Goal: Task Accomplishment & Management: Manage account settings

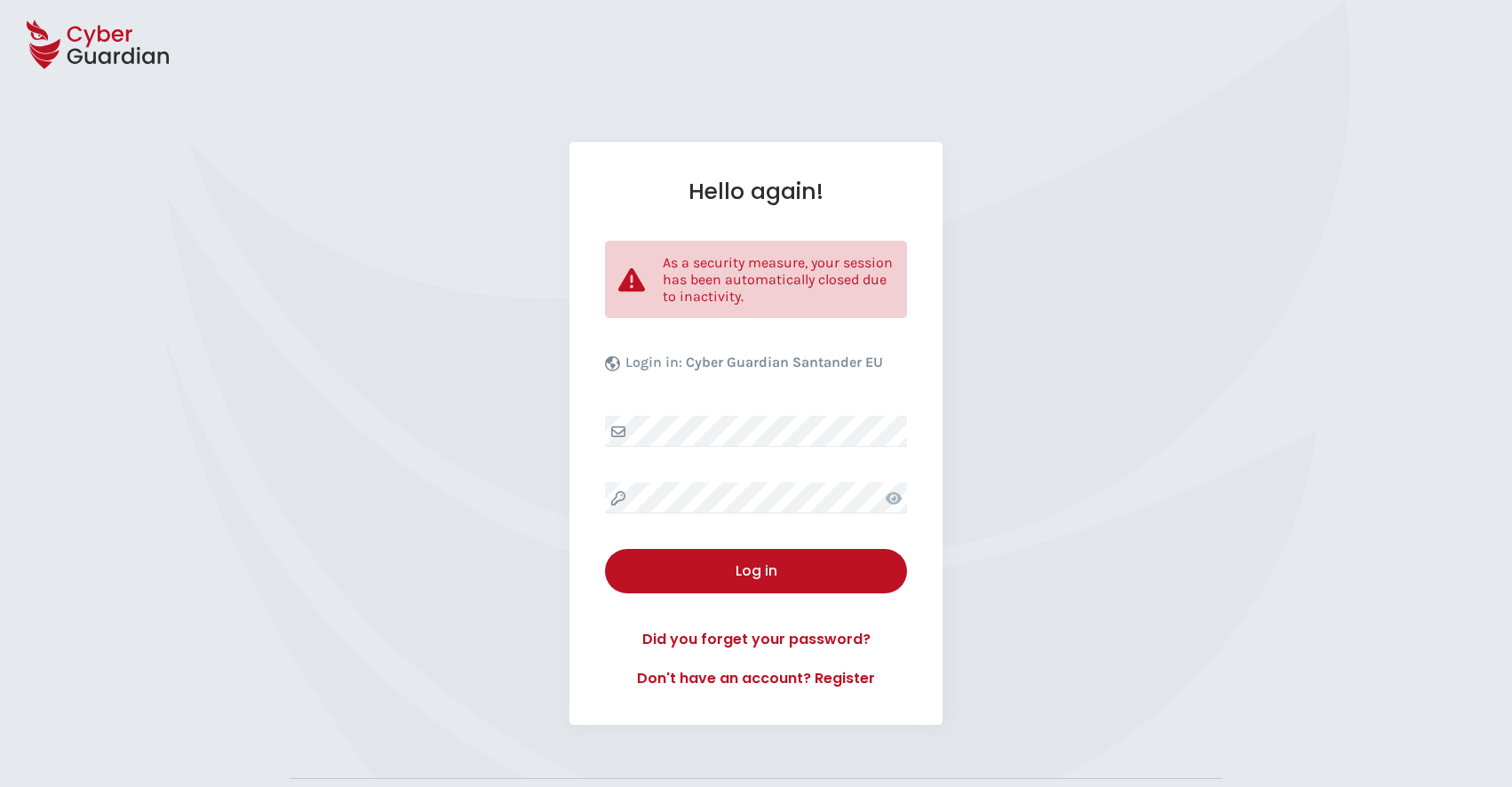
select select "English"
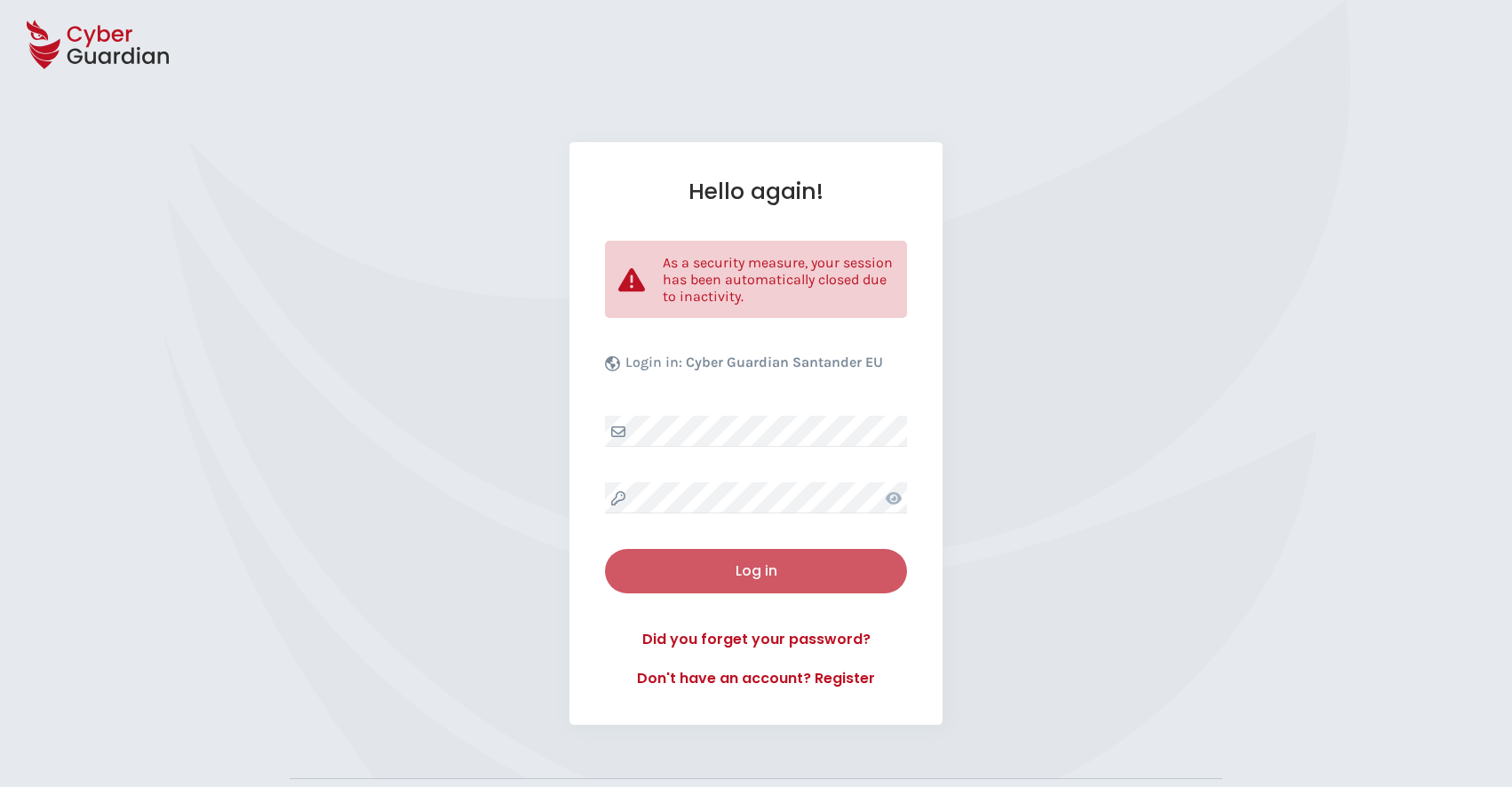
click at [770, 572] on div "Log in" at bounding box center [756, 570] width 275 height 21
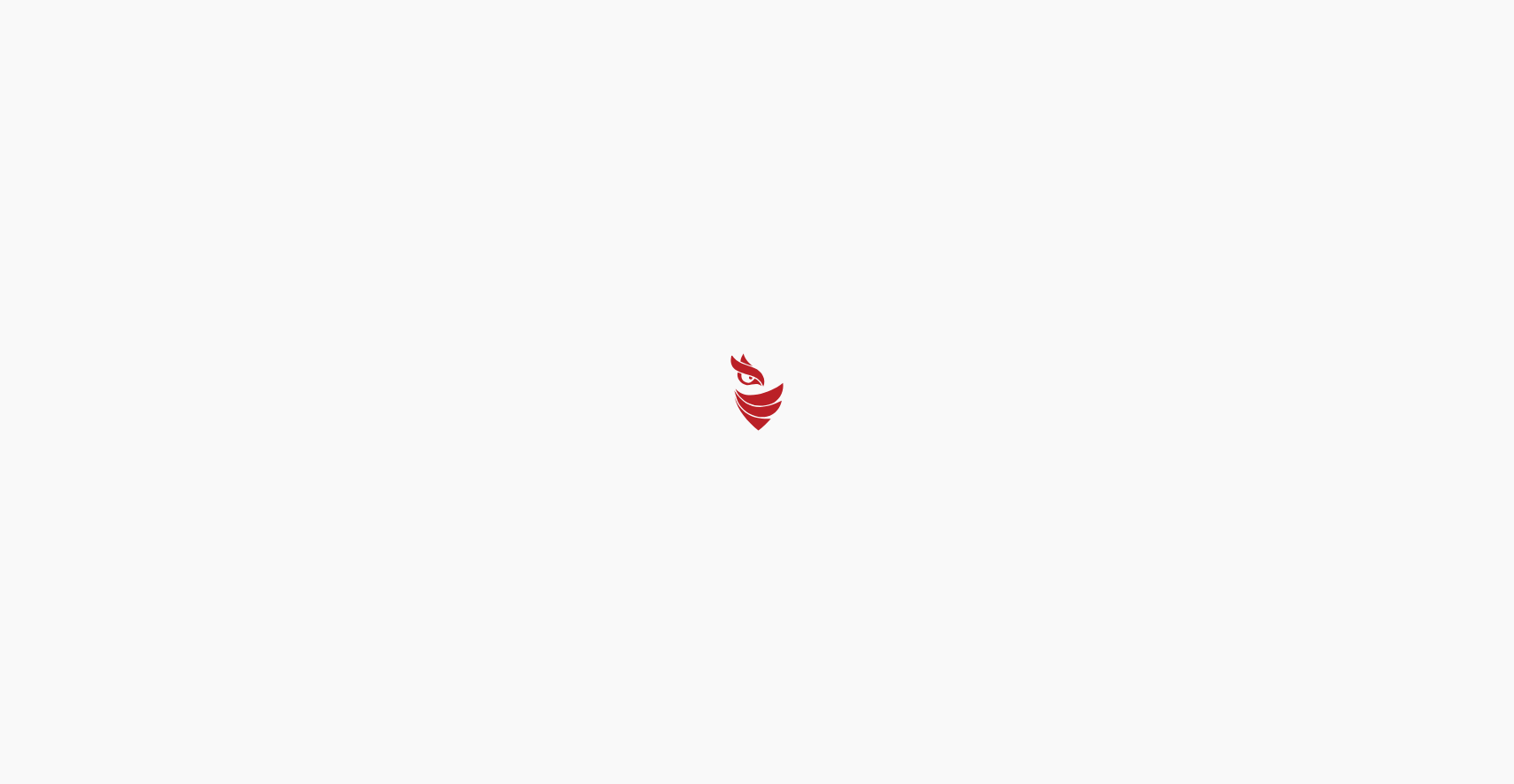
select select "English"
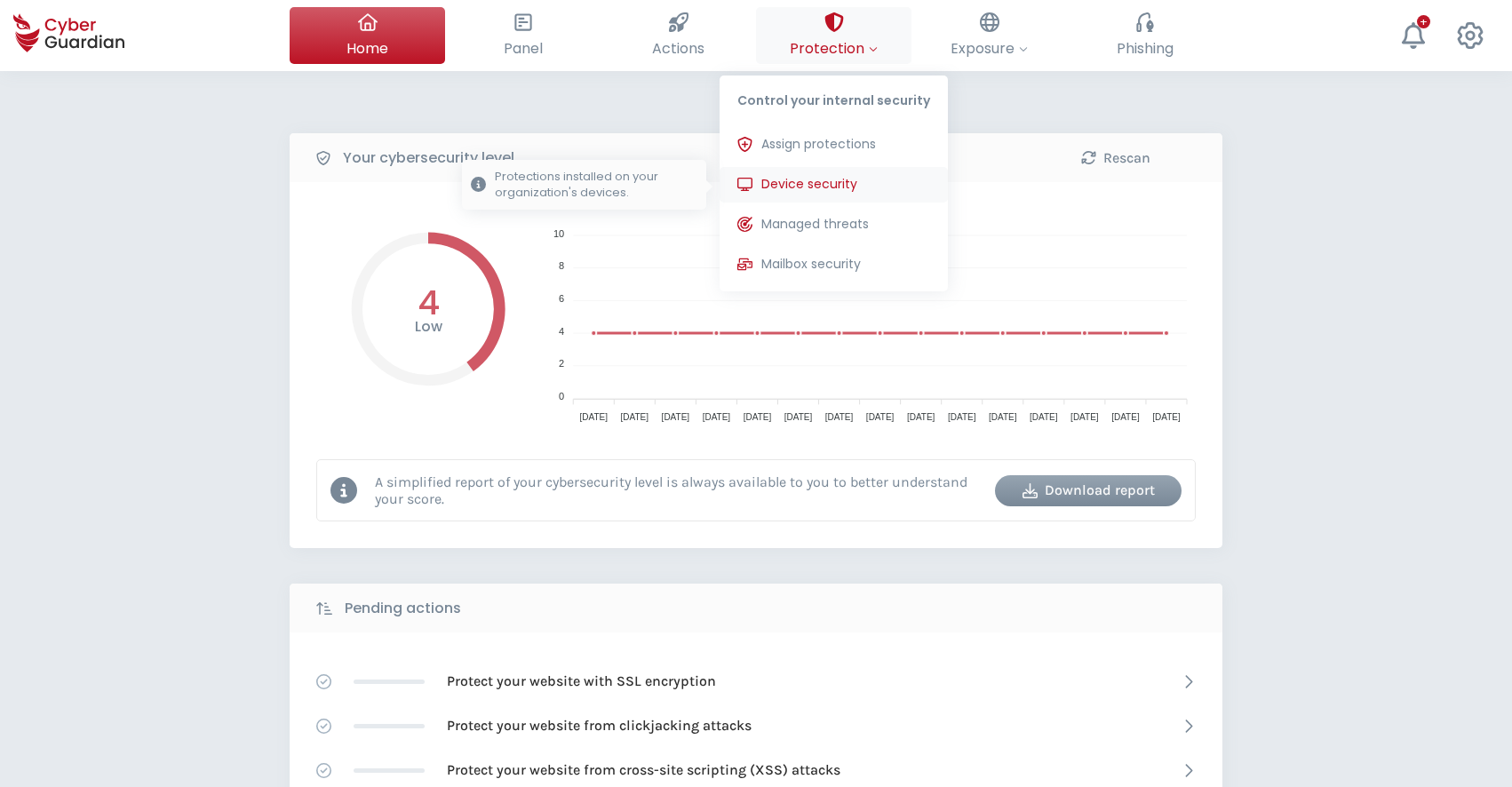
click at [802, 186] on span "Device security" at bounding box center [809, 184] width 96 height 18
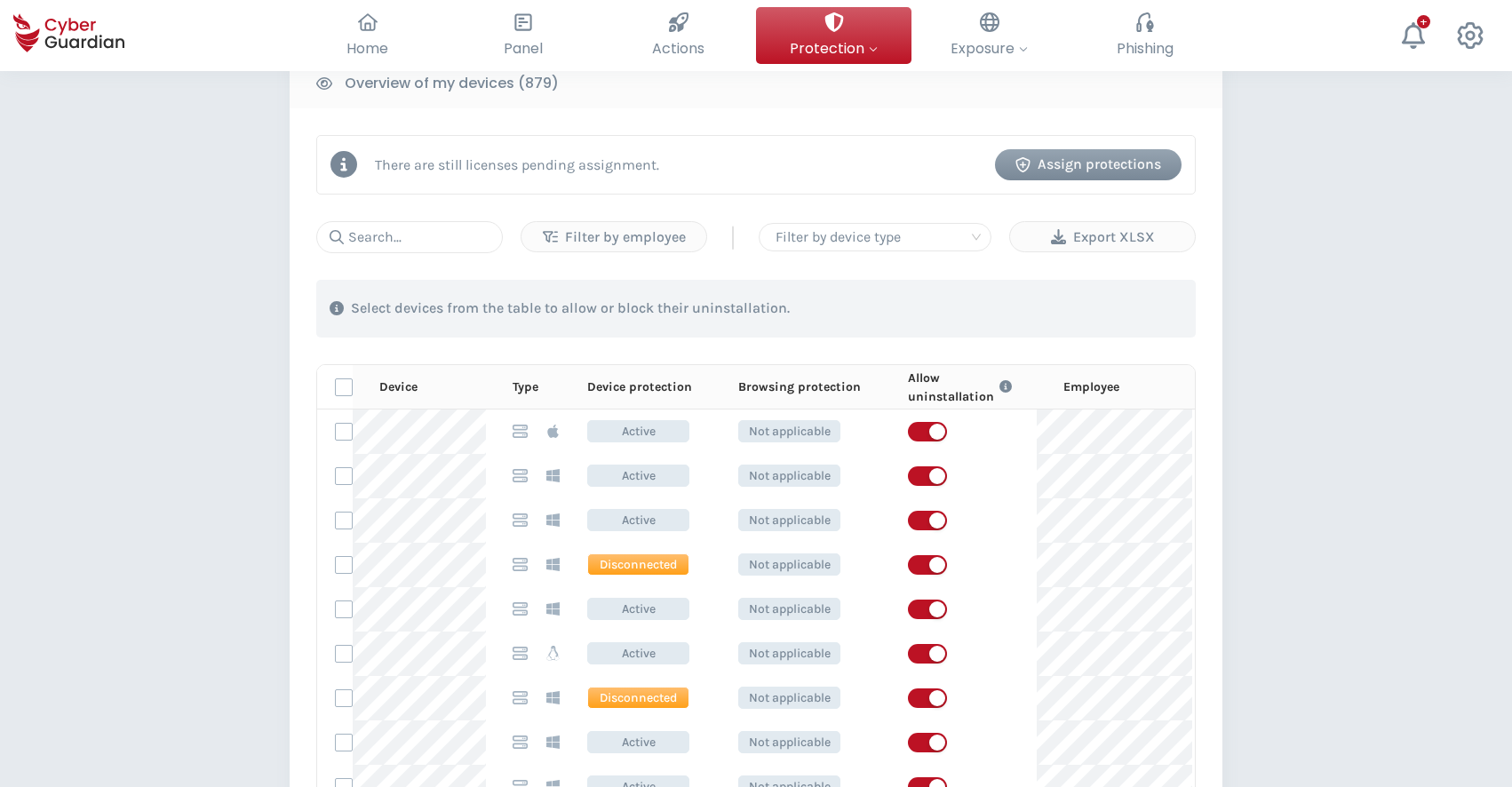
scroll to position [1, 0]
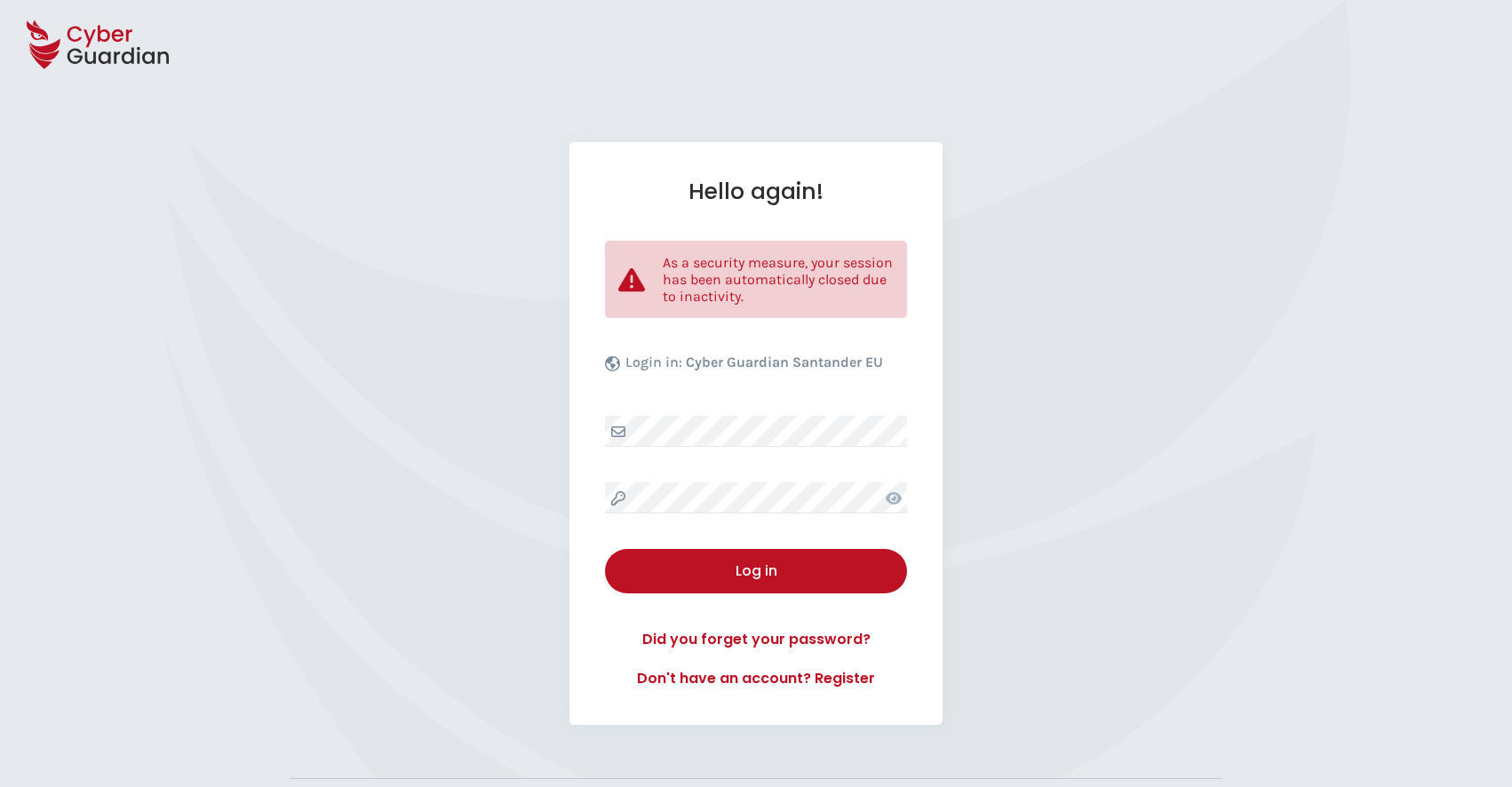
select select "English"
